Goal: Task Accomplishment & Management: Complete application form

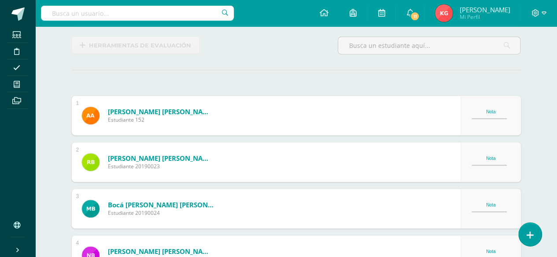
scroll to position [209, 0]
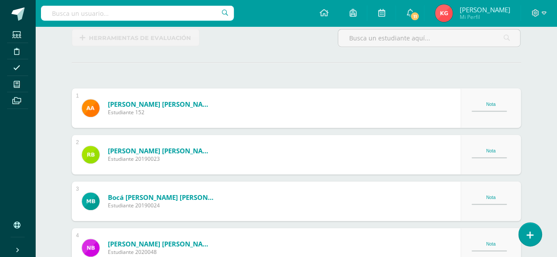
click at [488, 103] on div "Nota" at bounding box center [490, 104] width 39 height 5
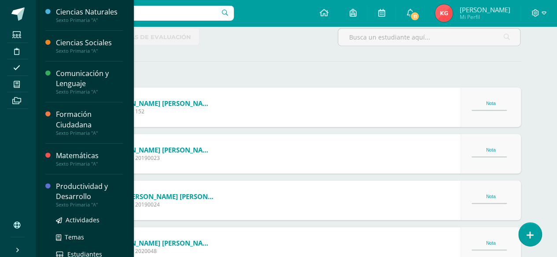
click at [69, 193] on div "Productividad y Desarrollo" at bounding box center [89, 192] width 67 height 20
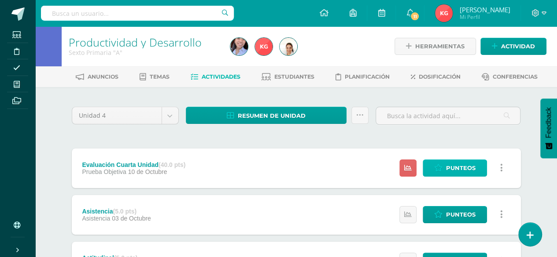
click at [454, 169] on span "Punteos" at bounding box center [460, 168] width 29 height 16
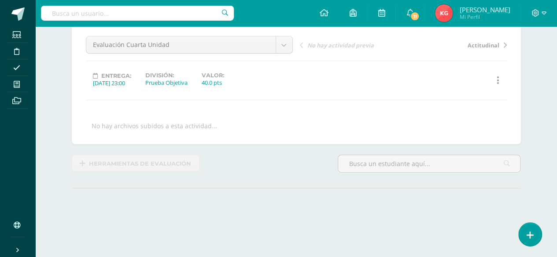
drag, startPoint x: 562, startPoint y: 24, endPoint x: 562, endPoint y: 76, distance: 51.9
click at [557, 76] on html "Estudiantes Disciplina Asistencia Mis cursos Archivos Soporte Ayuda Reportar un…" at bounding box center [278, 87] width 557 height 340
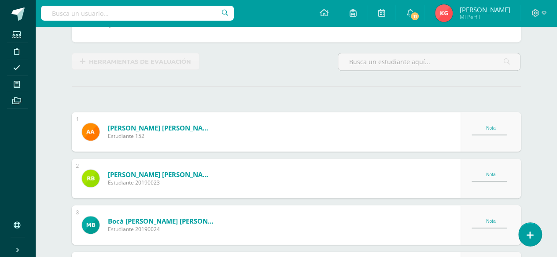
scroll to position [186, 0]
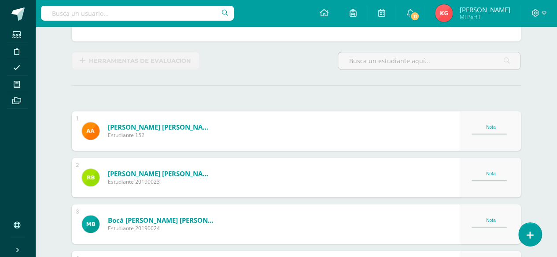
click at [488, 127] on div "Nota" at bounding box center [490, 127] width 39 height 5
click at [491, 126] on div "Nota" at bounding box center [490, 127] width 39 height 5
click at [493, 173] on div "Nota" at bounding box center [490, 173] width 39 height 5
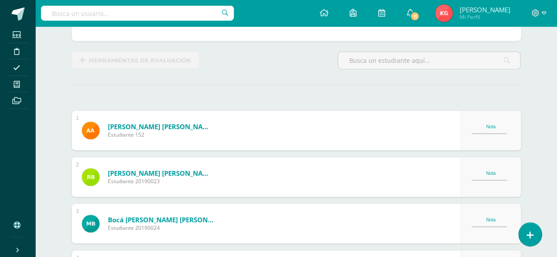
scroll to position [0, 0]
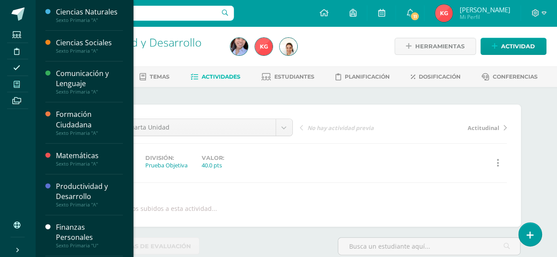
click at [20, 88] on span at bounding box center [17, 84] width 20 height 12
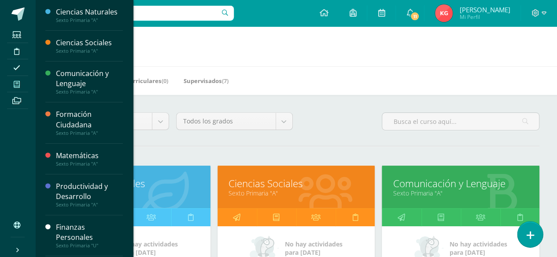
click at [531, 237] on icon at bounding box center [530, 236] width 8 height 10
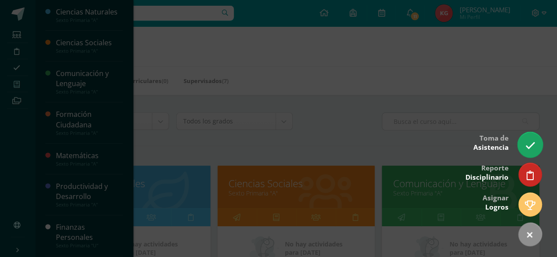
click at [535, 145] on link at bounding box center [529, 145] width 25 height 26
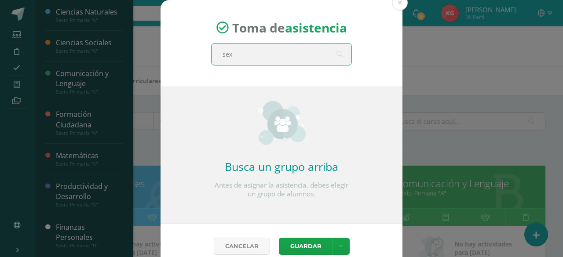
type input "sext"
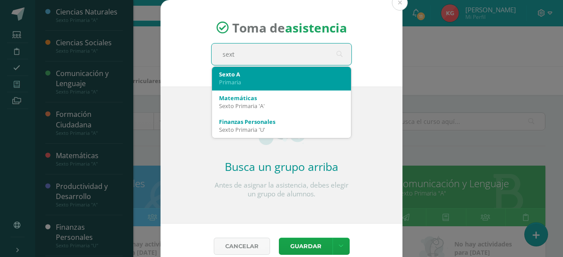
click at [232, 76] on div "Sexto A" at bounding box center [281, 74] width 125 height 8
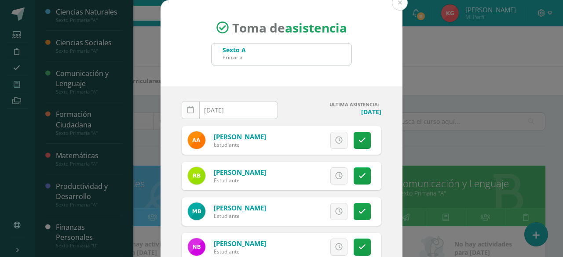
click at [187, 110] on icon at bounding box center [190, 109] width 7 height 7
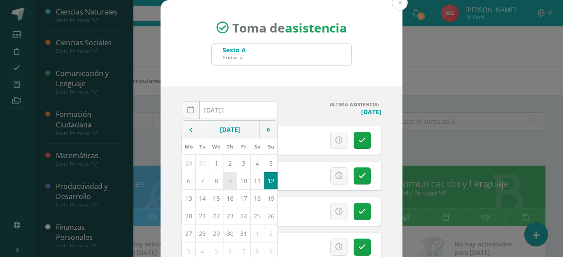
click at [224, 180] on td "9" at bounding box center [230, 181] width 14 height 18
type input "2025-10-09"
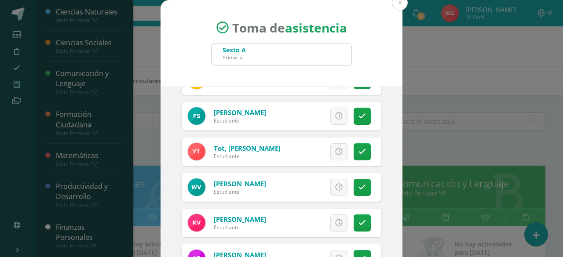
scroll to position [74, 0]
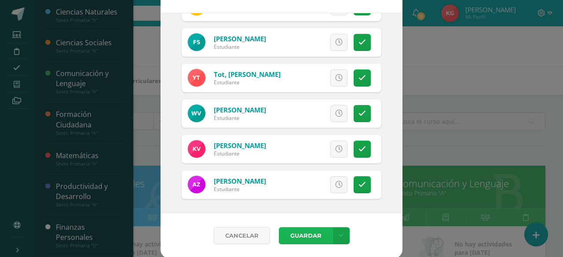
click at [297, 238] on button "Guardar" at bounding box center [306, 235] width 54 height 17
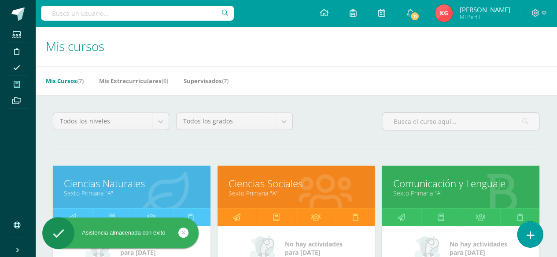
click at [525, 234] on link at bounding box center [529, 235] width 25 height 26
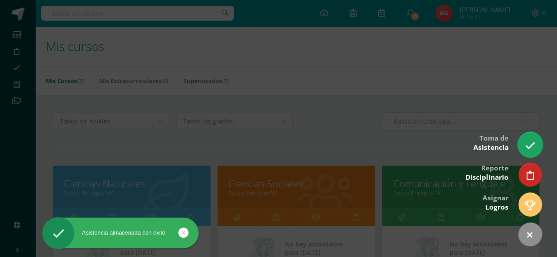
click at [528, 151] on link at bounding box center [529, 145] width 25 height 26
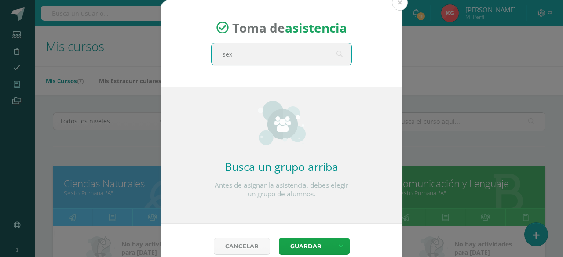
type input "sext"
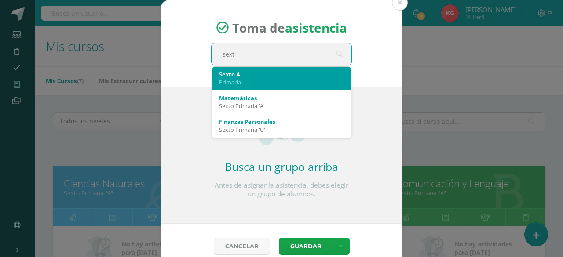
click at [248, 72] on div "Sexto A" at bounding box center [281, 74] width 125 height 8
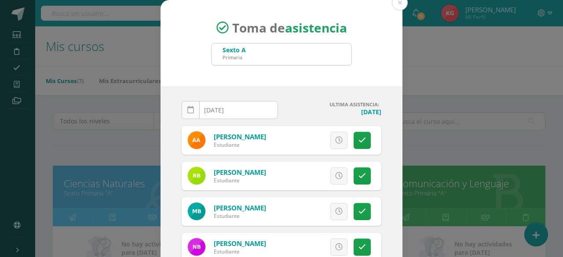
click at [187, 110] on icon at bounding box center [190, 109] width 7 height 7
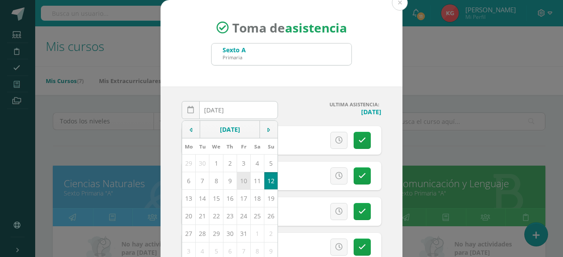
click at [240, 184] on td "10" at bounding box center [244, 181] width 14 height 18
type input "[DATE]"
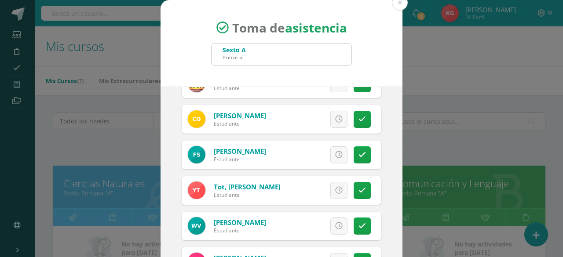
scroll to position [74, 0]
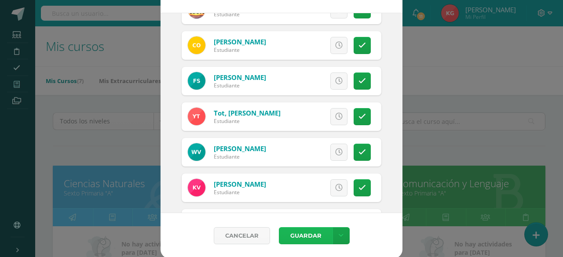
click at [298, 240] on button "Guardar" at bounding box center [306, 235] width 54 height 17
